Goal: Use online tool/utility: Utilize a website feature to perform a specific function

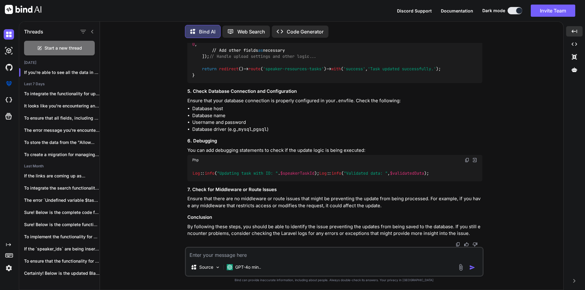
scroll to position [4621, 0]
click at [262, 255] on textarea at bounding box center [334, 253] width 297 height 11
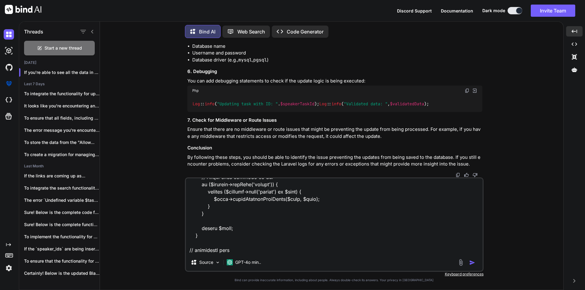
scroll to position [652, 0]
click at [217, 251] on textarea at bounding box center [334, 217] width 297 height 76
paste textarea "public function updateSpeakerTask(Request $request, $speakerTaskId) { try { // …"
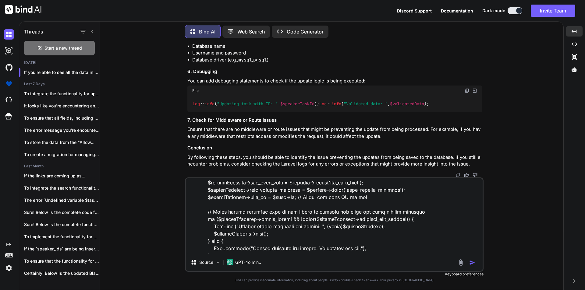
scroll to position [1116, 0]
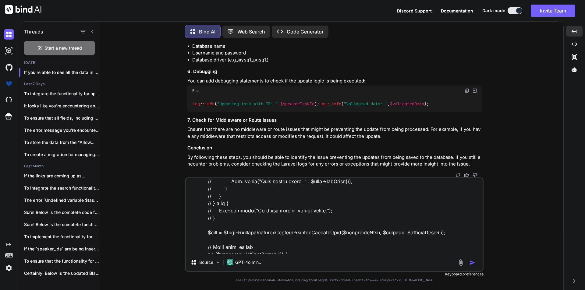
drag, startPoint x: 213, startPoint y: 220, endPoint x: 213, endPoint y: 208, distance: 11.3
click at [213, 208] on textarea at bounding box center [334, 217] width 297 height 76
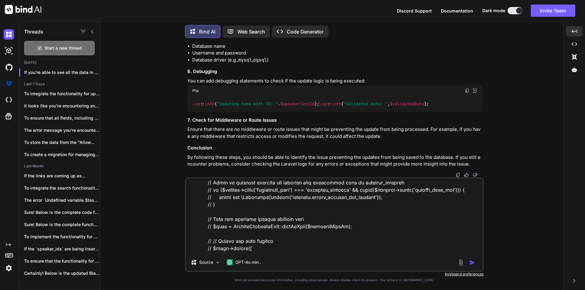
scroll to position [872, 0]
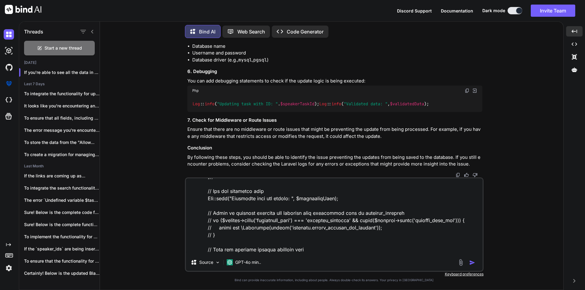
click at [205, 213] on textarea at bounding box center [334, 217] width 297 height 76
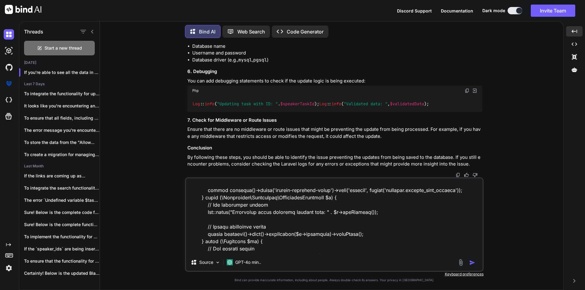
scroll to position [1128, 0]
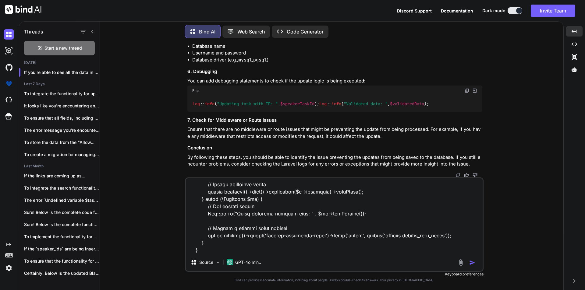
click at [212, 254] on div "Source GPT-4o min.." at bounding box center [334, 225] width 299 height 94
click at [204, 253] on textarea at bounding box center [334, 217] width 297 height 76
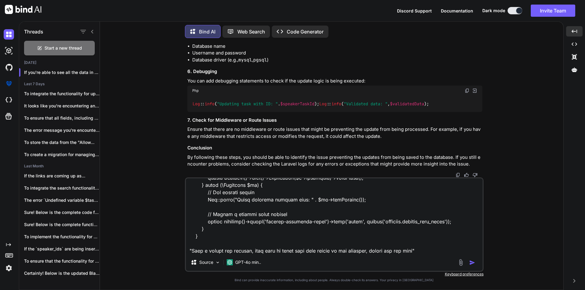
type textarea "// updated service file code public function updateSpeakerTask(array $validated…"
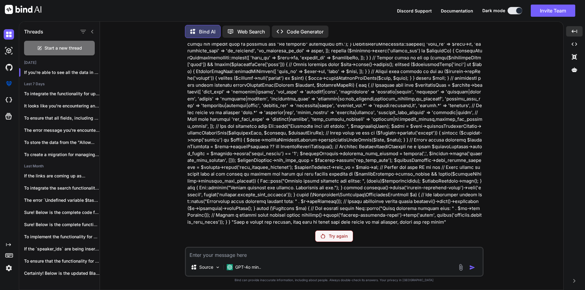
scroll to position [4931, 0]
click at [333, 238] on p "Try again" at bounding box center [338, 236] width 19 height 6
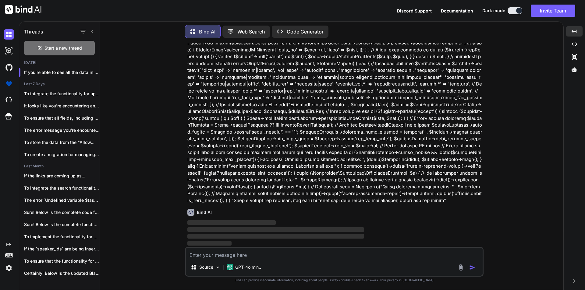
scroll to position [4953, 0]
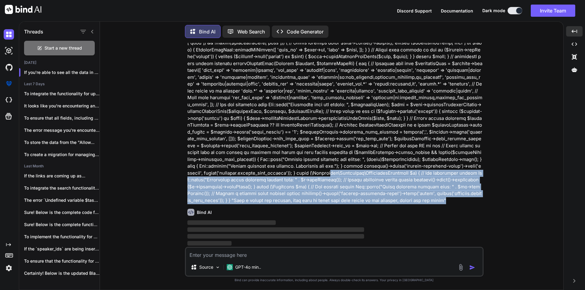
drag, startPoint x: 392, startPoint y: 201, endPoint x: 302, endPoint y: 172, distance: 94.5
click at [302, 172] on p at bounding box center [334, 63] width 295 height 281
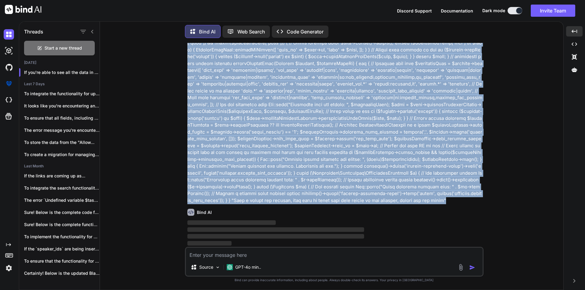
click at [188, 116] on p at bounding box center [334, 63] width 295 height 281
copy p "// updated service file code public function updateSpeakerTask(array $validated…"
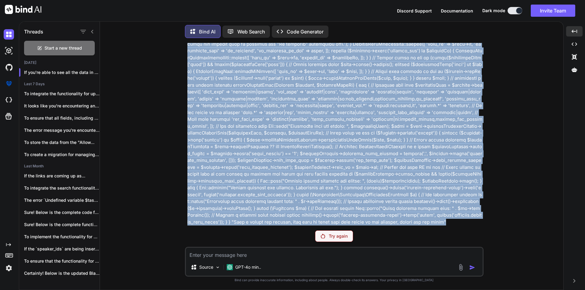
scroll to position [4931, 0]
click at [414, 216] on p at bounding box center [334, 85] width 295 height 281
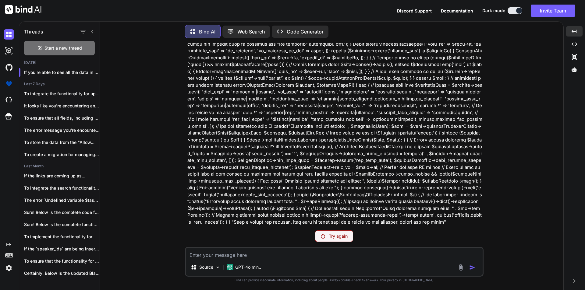
click at [343, 237] on p "Try again" at bounding box center [338, 236] width 19 height 6
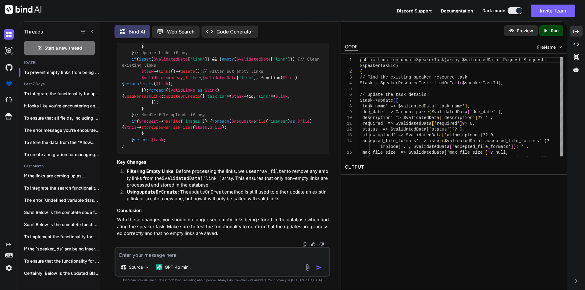
scroll to position [6250, 0]
click at [581, 30] on div "Created with Pixso." at bounding box center [576, 31] width 13 height 10
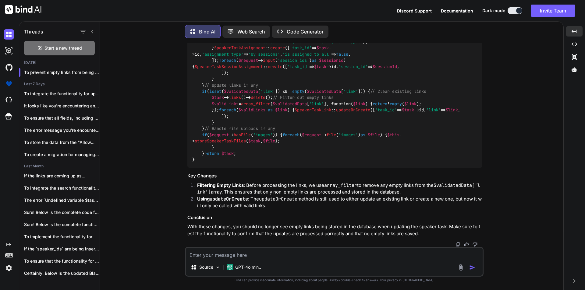
scroll to position [5586, 0]
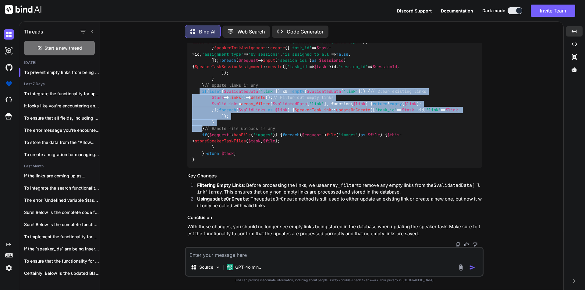
drag, startPoint x: 203, startPoint y: 190, endPoint x: 199, endPoint y: 94, distance: 96.1
click at [199, 94] on code "public function updateSpeakerTask ( array $validatedData , Request $request , $…" at bounding box center [335, 20] width 286 height 286
click at [209, 163] on code "public function updateSpeakerTask ( array $validatedData , Request $request , $…" at bounding box center [335, 20] width 286 height 286
drag, startPoint x: 206, startPoint y: 188, endPoint x: 203, endPoint y: 95, distance: 93.0
click at [203, 95] on div "public function updateSpeakerTask ( array $validatedData , Request $request , $…" at bounding box center [334, 20] width 295 height 296
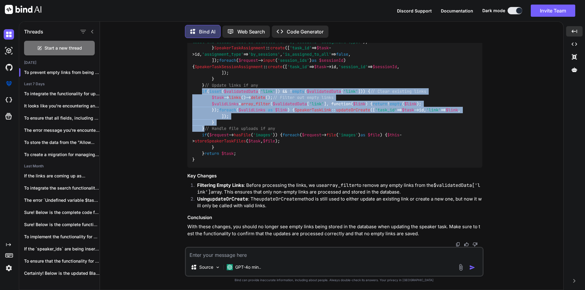
copy code "if ( isset ( $validatedData [ 'link' ]) && ! empty ( $validatedData [ 'link' ])…"
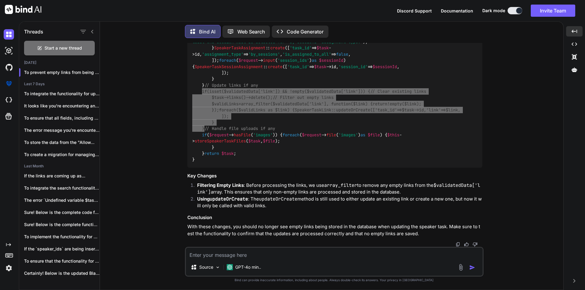
scroll to position [5555, 0]
